Goal: Check status: Check status

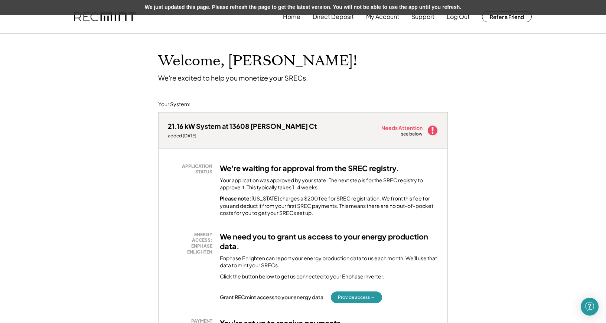
drag, startPoint x: 269, startPoint y: 79, endPoint x: 311, endPoint y: 80, distance: 42.0
click at [311, 80] on div "Welcome, Matt! We're excited to help you monetize your SRECs." at bounding box center [303, 58] width 304 height 48
drag, startPoint x: 382, startPoint y: 127, endPoint x: 435, endPoint y: 139, distance: 53.6
click at [435, 139] on div "21.16 kW System at 13608 Voland Ct added 8/17/25 Needs Attention see below" at bounding box center [302, 130] width 289 height 36
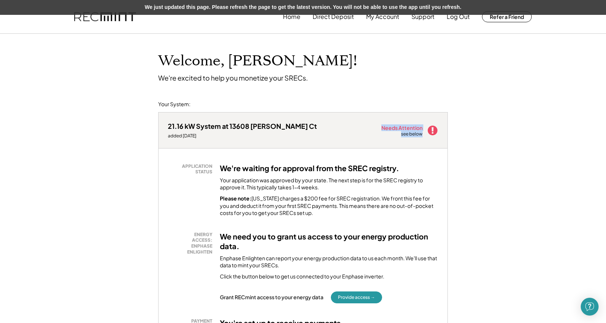
click at [435, 139] on div "21.16 kW System at 13608 Voland Ct added 8/17/25 Needs Attention see below" at bounding box center [302, 130] width 289 height 36
drag, startPoint x: 204, startPoint y: 136, endPoint x: 169, endPoint y: 128, distance: 36.3
click at [169, 128] on div "21.16 kW System at 13608 Voland Ct added 8/17/25" at bounding box center [242, 130] width 149 height 17
click at [169, 128] on div "21.16 kW System at 13608 [PERSON_NAME] Ct" at bounding box center [242, 126] width 149 height 9
drag, startPoint x: 167, startPoint y: 125, endPoint x: 203, endPoint y: 136, distance: 37.8
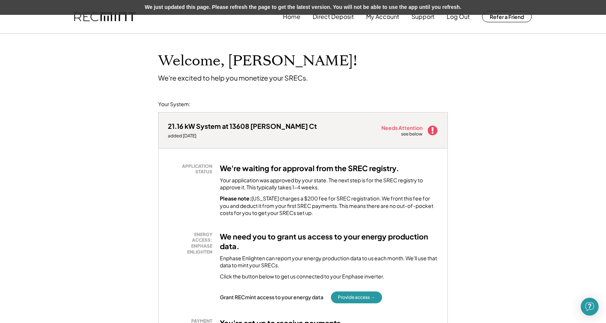
click at [203, 136] on div "21.16 kW System at 13608 Voland Ct added 8/17/25 Needs Attention see below" at bounding box center [302, 130] width 289 height 36
click at [203, 136] on div "added [DATE]" at bounding box center [242, 136] width 149 height 6
